Goal: Task Accomplishment & Management: Manage account settings

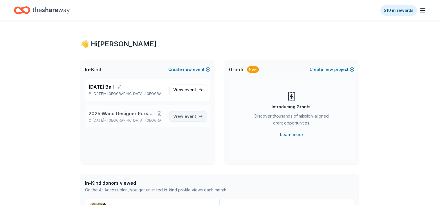
click at [186, 117] on span "event" at bounding box center [190, 116] width 12 height 5
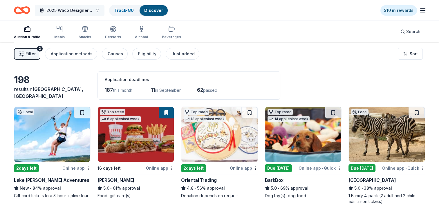
click at [68, 12] on span "2025 Waco Designer Purse BIngo" at bounding box center [69, 10] width 46 height 7
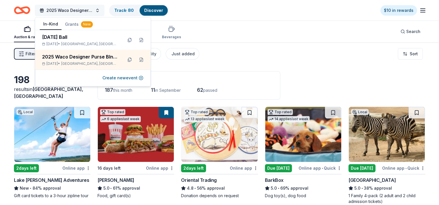
click at [68, 12] on span "2025 Waco Designer Purse BIngo" at bounding box center [69, 10] width 46 height 7
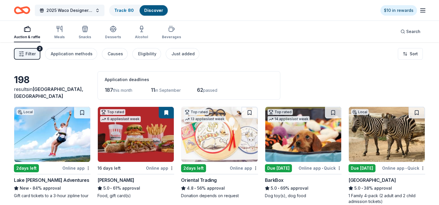
click at [155, 10] on link "Discover" at bounding box center [153, 10] width 19 height 5
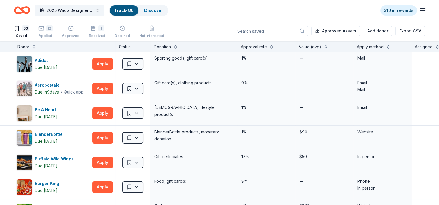
click at [94, 33] on div "1 Received" at bounding box center [97, 32] width 17 height 13
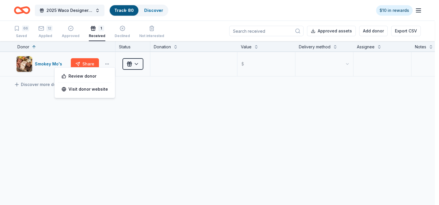
click at [108, 65] on html "2025 Waco Designer Purse BIngo Track · 80 Discover $10 in rewards 66 Saved 12 A…" at bounding box center [219, 102] width 439 height 205
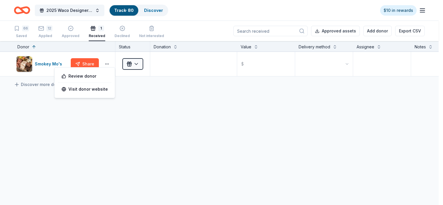
click at [47, 65] on html "2025 Waco Designer Purse BIngo Track · 80 Discover $10 in rewards 66 Saved 12 A…" at bounding box center [221, 102] width 443 height 205
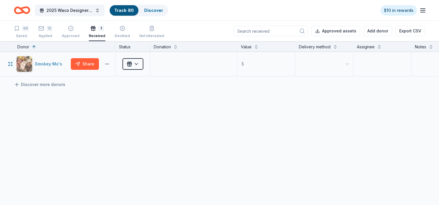
click at [46, 64] on div "Smokey Mo's" at bounding box center [50, 64] width 30 height 7
click at [45, 31] on div "12" at bounding box center [45, 29] width 14 height 6
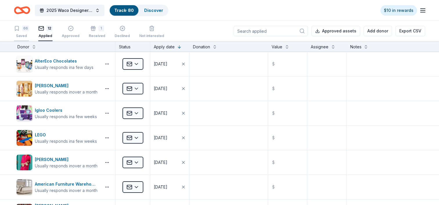
click at [23, 36] on div "Saved" at bounding box center [21, 36] width 15 height 5
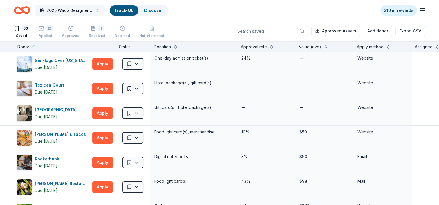
click at [70, 8] on span "2025 Waco Designer Purse BIngo" at bounding box center [69, 10] width 46 height 7
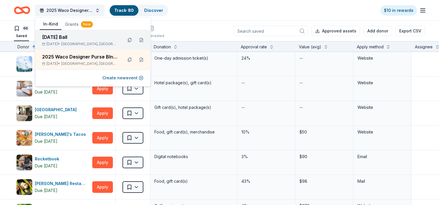
click at [56, 37] on div "[DATE] Ball" at bounding box center [80, 37] width 76 height 7
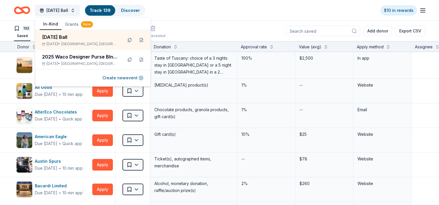
click at [188, 17] on div "[DATE] Ball Track · 139 Discover $10 in rewards" at bounding box center [219, 10] width 439 height 21
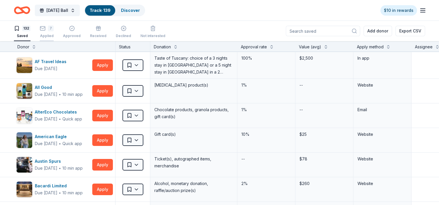
click at [44, 35] on div "Applied" at bounding box center [47, 36] width 14 height 5
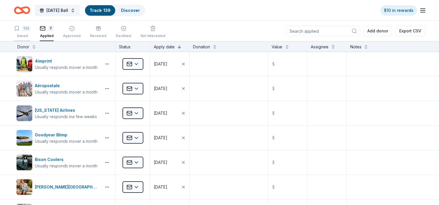
click at [26, 30] on div "132" at bounding box center [26, 29] width 8 height 6
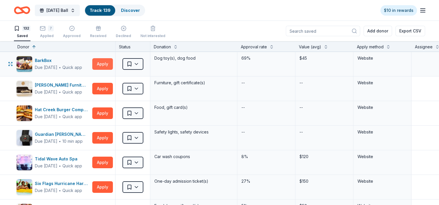
click at [105, 65] on button "Apply" at bounding box center [102, 64] width 21 height 12
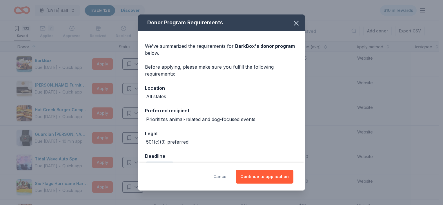
click at [221, 177] on button "Cancel" at bounding box center [220, 177] width 14 height 14
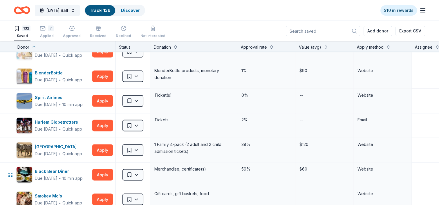
scroll to position [1102, 0]
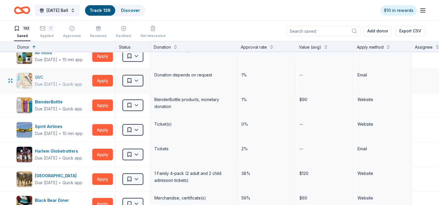
click at [55, 83] on div "Due [DATE]" at bounding box center [46, 84] width 23 height 7
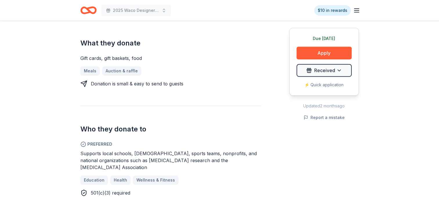
scroll to position [232, 0]
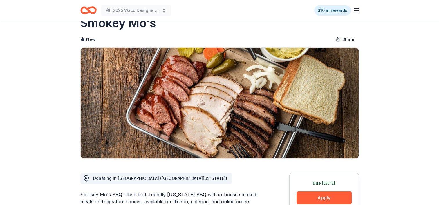
scroll to position [0, 0]
